Goal: Information Seeking & Learning: Learn about a topic

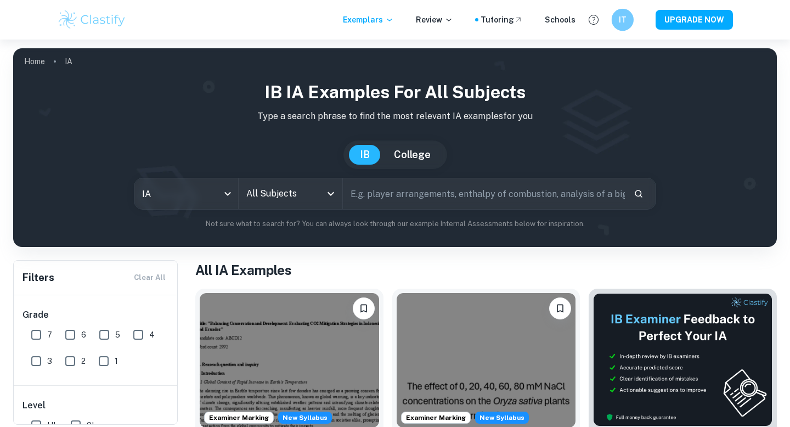
click at [619, 26] on div "IT" at bounding box center [623, 20] width 22 height 22
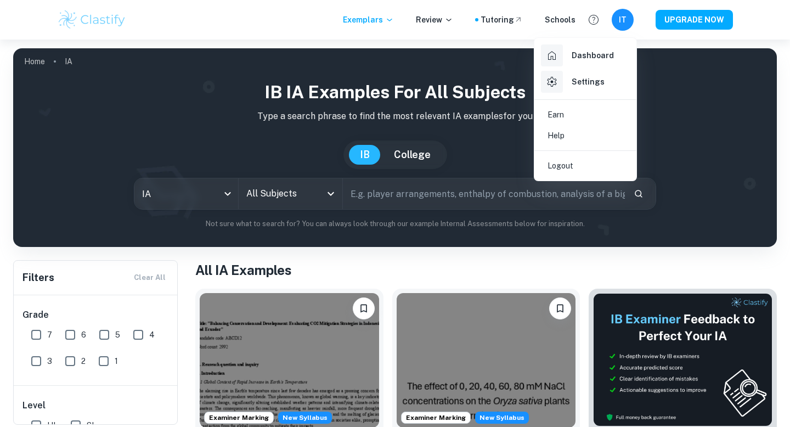
click at [586, 58] on h6 "Dashboard" at bounding box center [592, 55] width 42 height 12
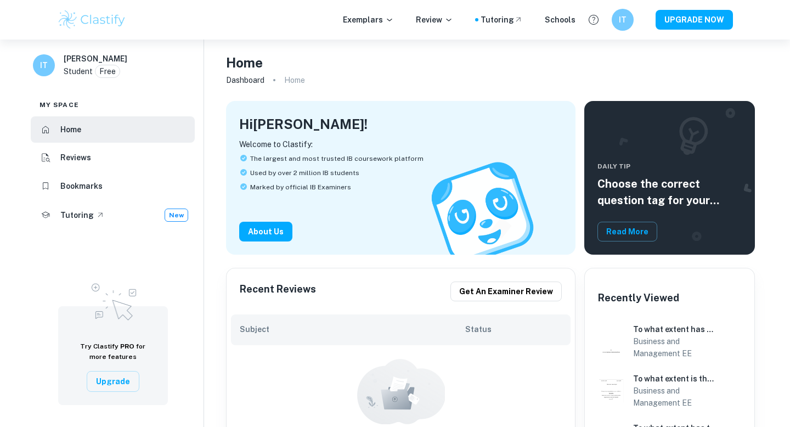
click at [607, 54] on div "Home" at bounding box center [490, 63] width 529 height 20
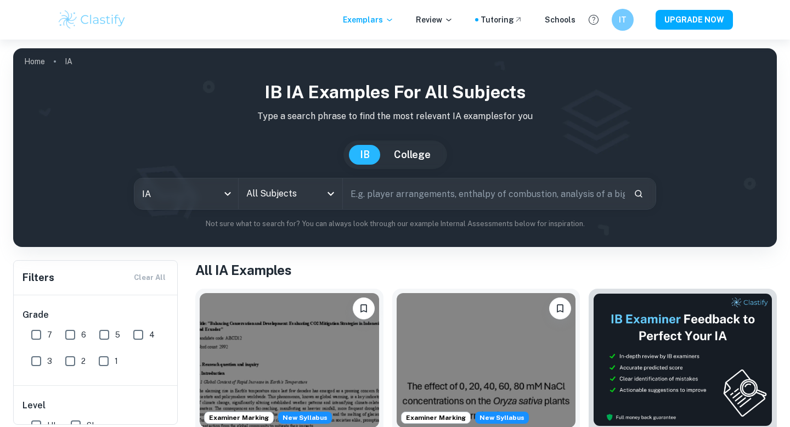
click at [399, 191] on input "text" at bounding box center [484, 193] width 282 height 31
type input "a"
type input "Paris agreement"
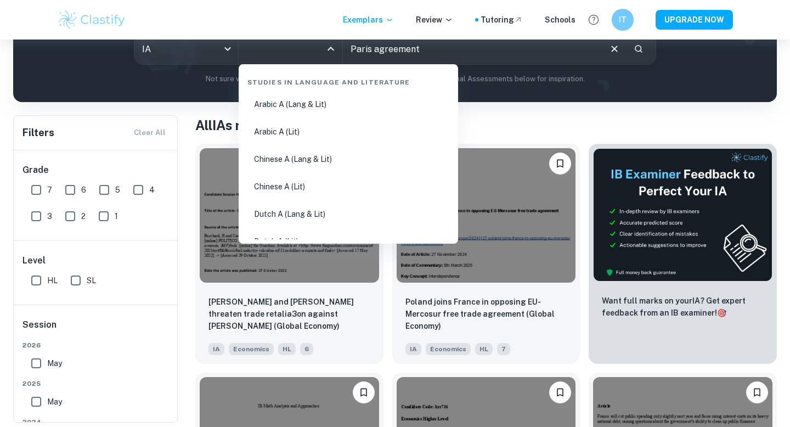
click at [298, 55] on input "All Subjects" at bounding box center [282, 48] width 77 height 21
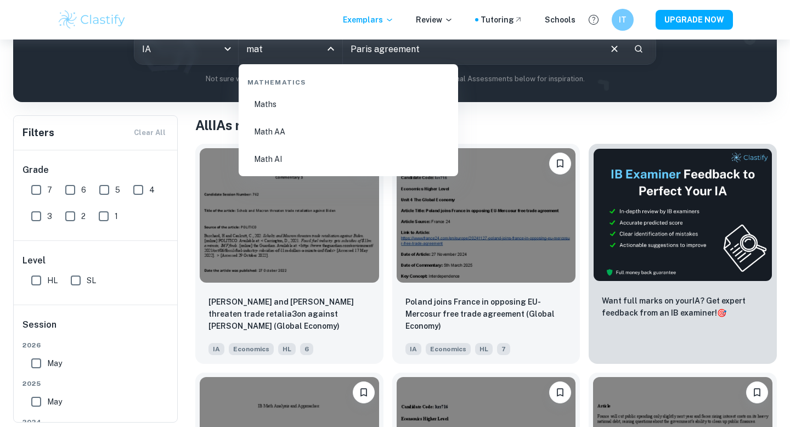
click at [290, 129] on li "Math AA" at bounding box center [348, 131] width 211 height 25
type input "Math AA"
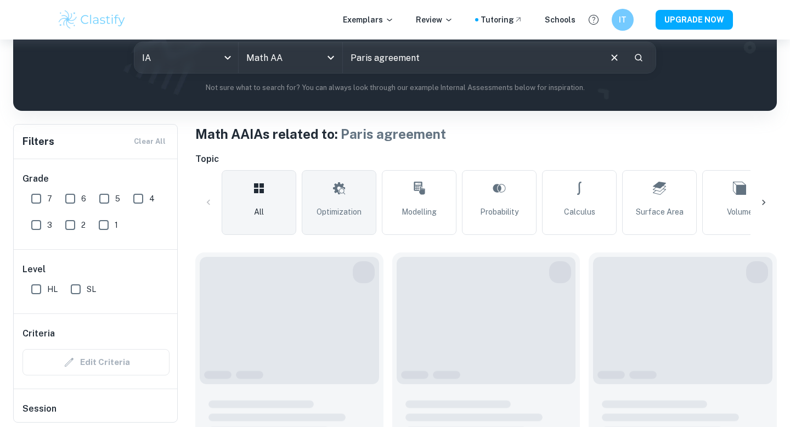
scroll to position [338, 0]
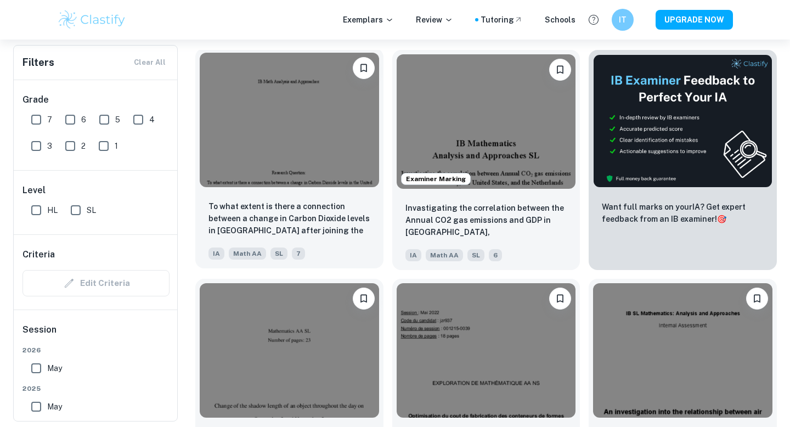
click at [331, 188] on div at bounding box center [289, 119] width 188 height 143
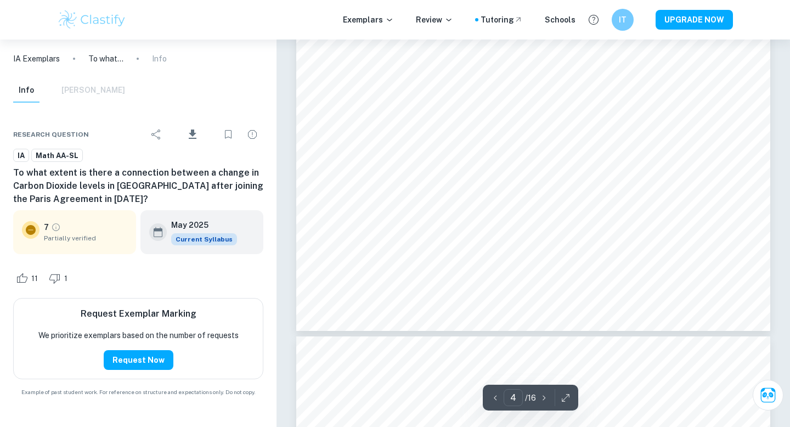
scroll to position [2326, 0]
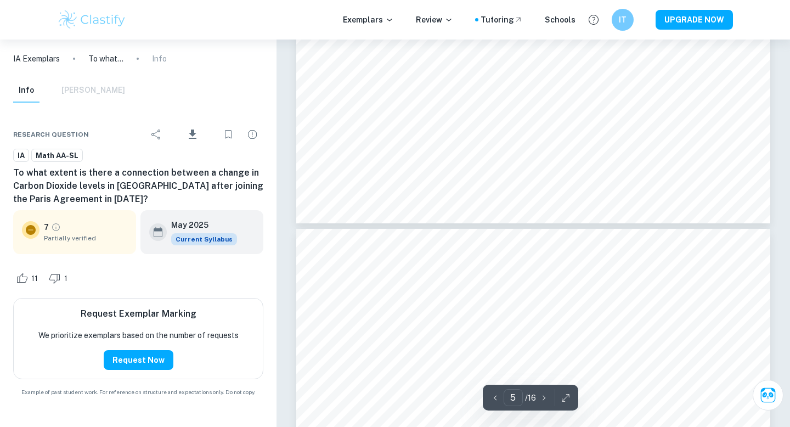
type input "4"
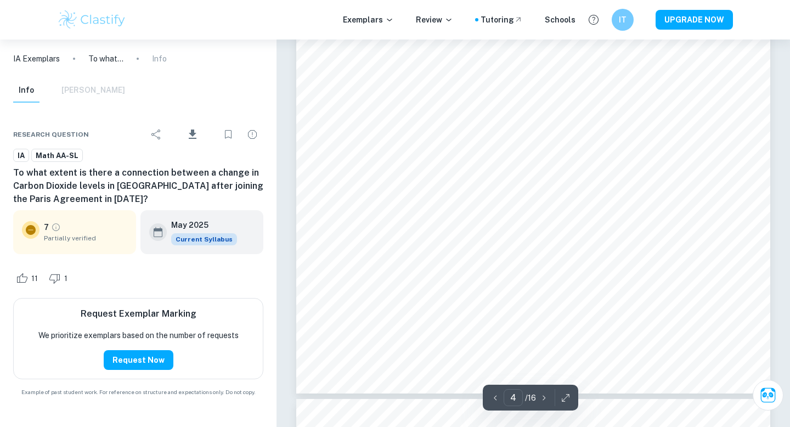
scroll to position [2278, 0]
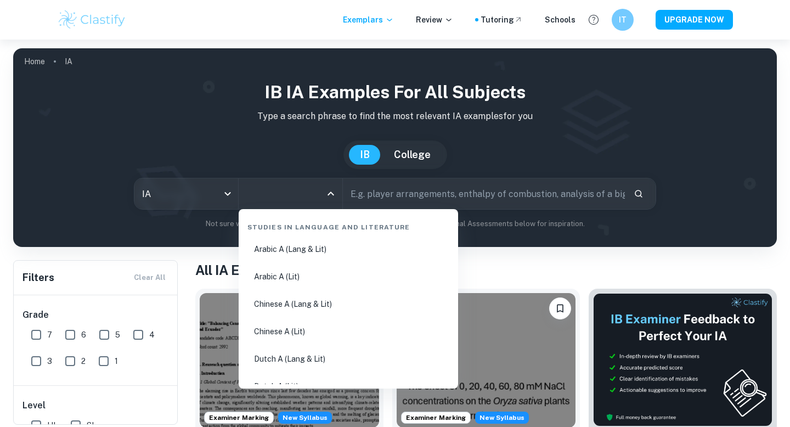
click at [308, 197] on input "All Subjects" at bounding box center [282, 193] width 77 height 21
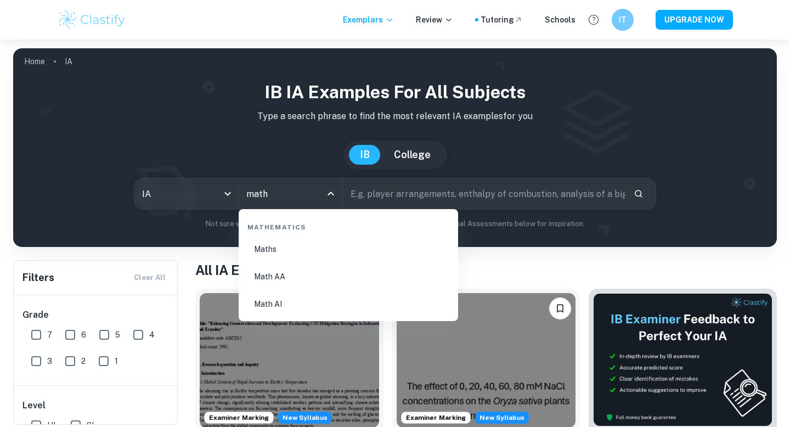
click at [284, 277] on li "Math AA" at bounding box center [348, 276] width 211 height 25
type input "Math AA"
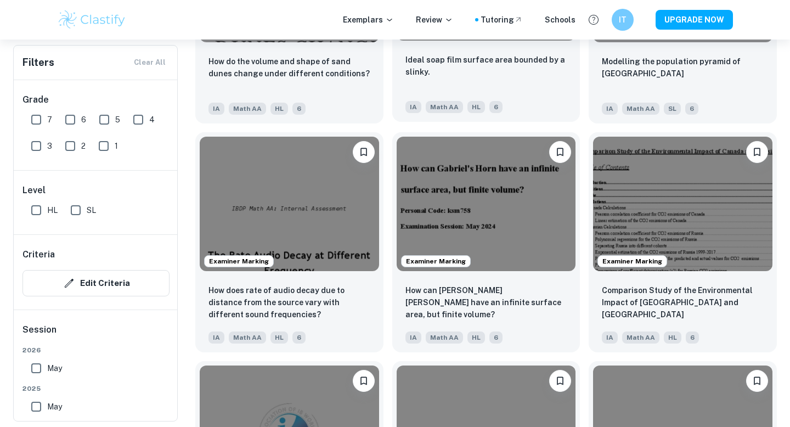
scroll to position [1175, 0]
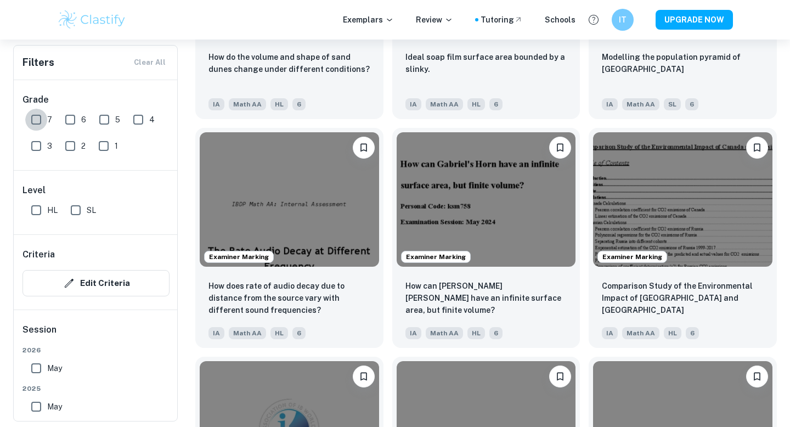
click at [37, 119] on input "7" at bounding box center [36, 120] width 22 height 22
checkbox input "true"
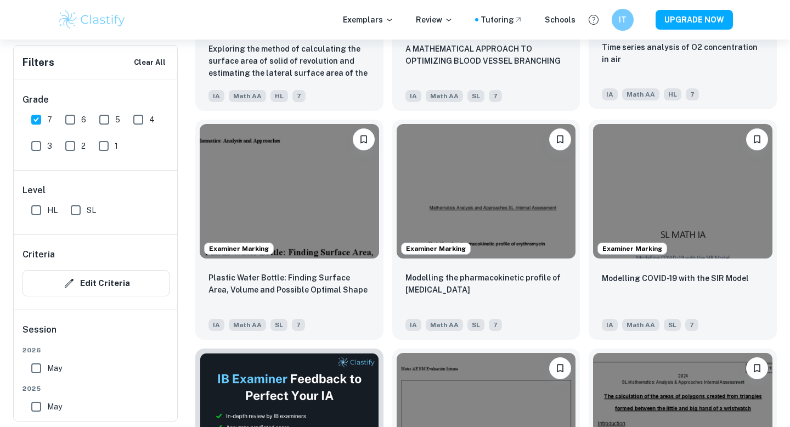
scroll to position [1523, 0]
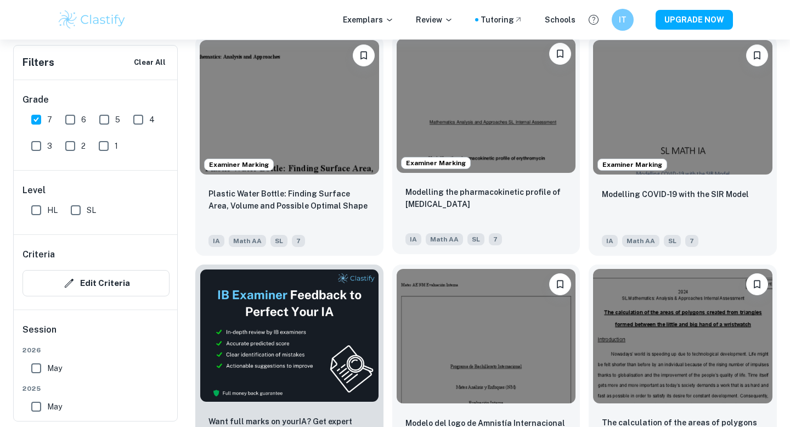
click at [561, 160] on img at bounding box center [486, 105] width 179 height 134
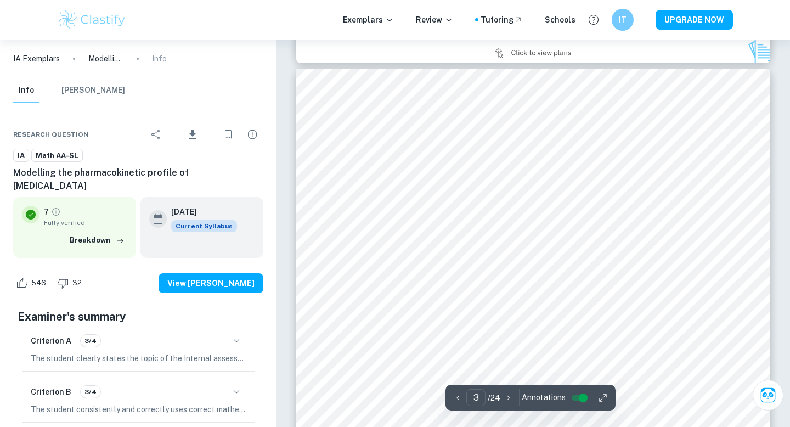
scroll to position [1487, 0]
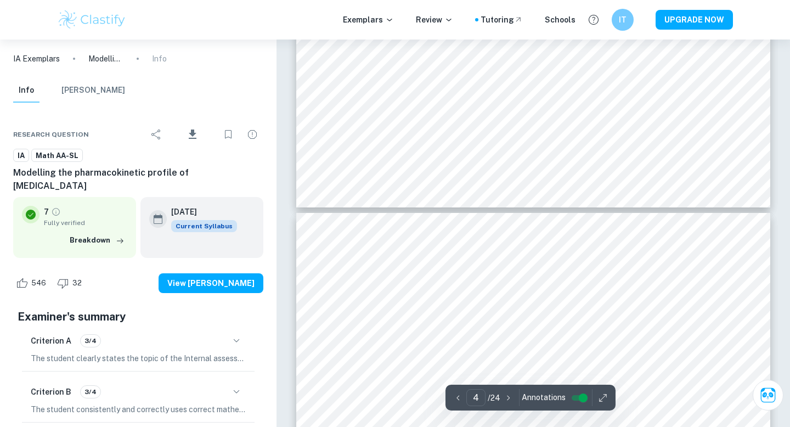
type input "3"
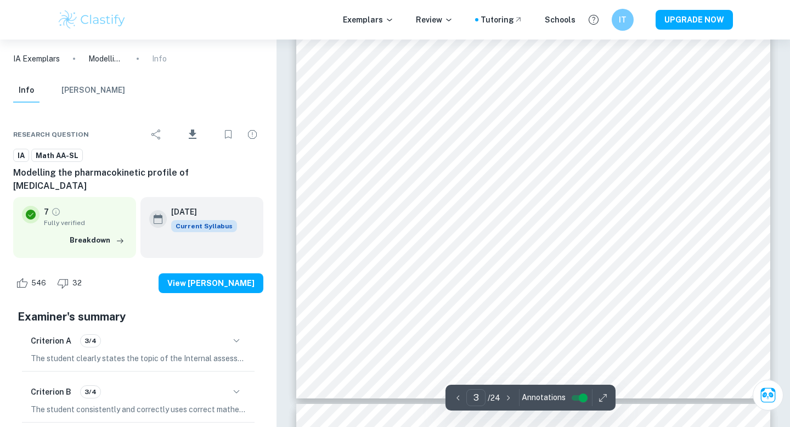
scroll to position [1826, 0]
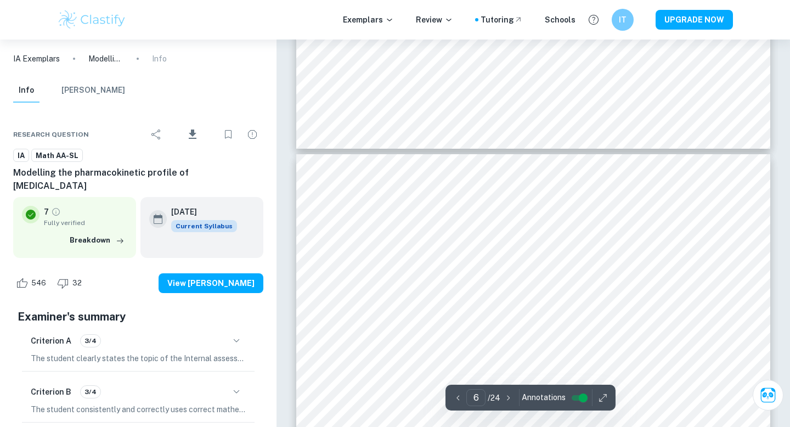
scroll to position [3135, 0]
